Goal: Navigation & Orientation: Find specific page/section

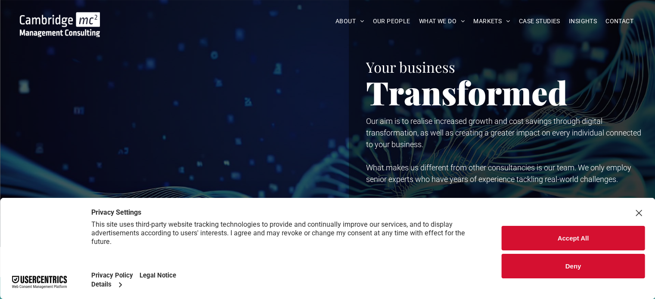
click at [640, 214] on div "Close Layer" at bounding box center [639, 213] width 12 height 12
